Goal: Task Accomplishment & Management: Manage account settings

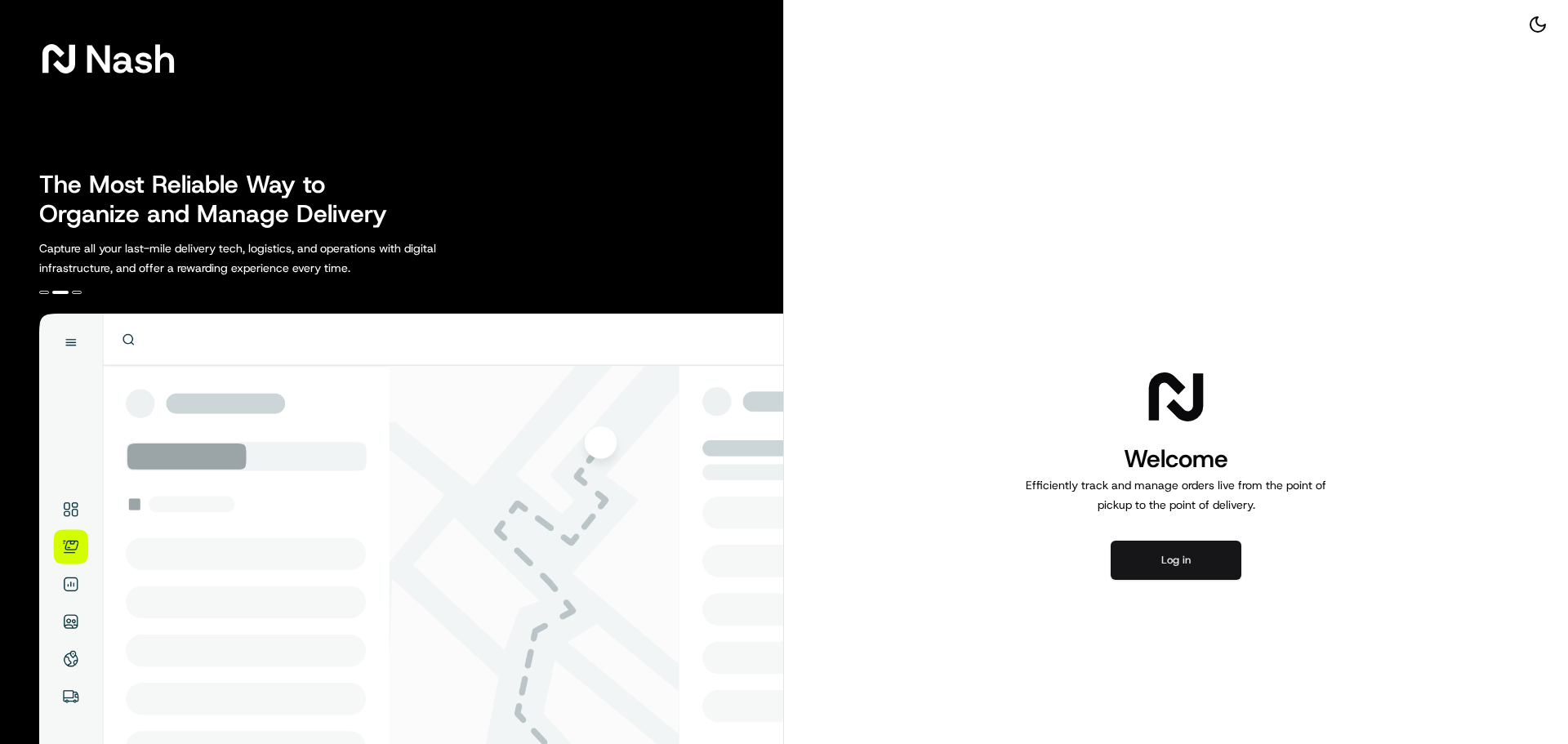
click at [1182, 558] on button "Log in" at bounding box center [1176, 560] width 130 height 39
